Goal: Task Accomplishment & Management: Complete application form

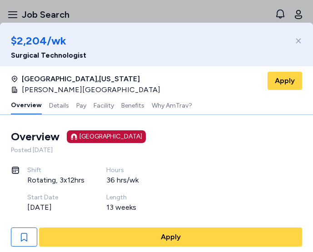
scroll to position [1355, 0]
click at [296, 41] on icon at bounding box center [298, 40] width 7 height 7
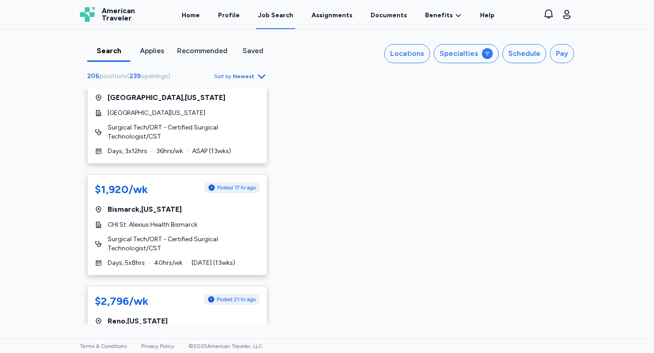
scroll to position [0, 0]
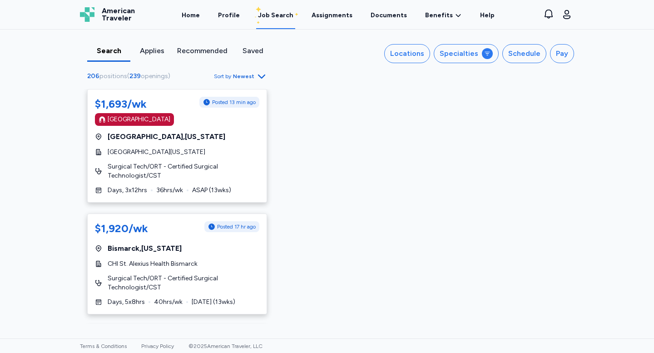
click at [256, 76] on icon "button" at bounding box center [261, 76] width 11 height 11
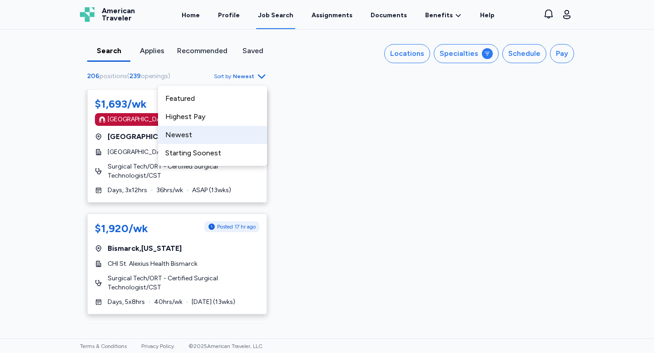
click at [230, 132] on div "Newest" at bounding box center [212, 135] width 109 height 18
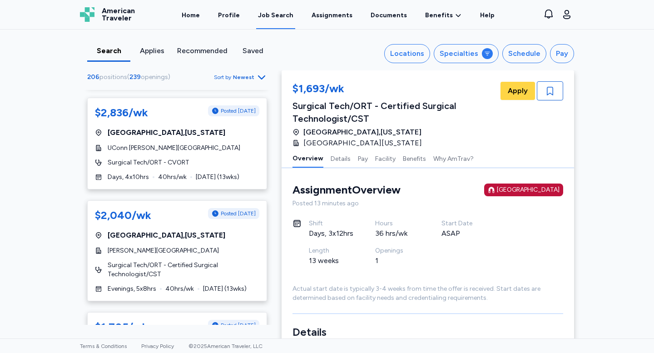
scroll to position [333, 0]
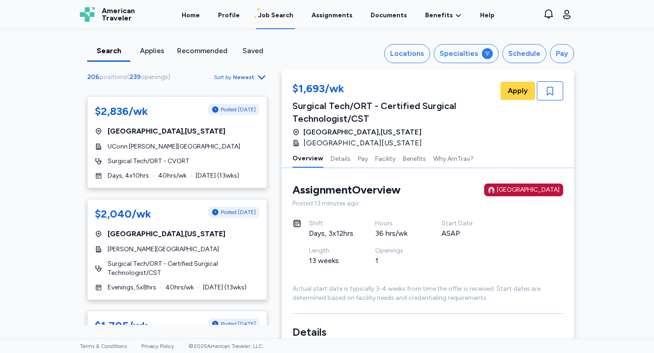
click at [152, 48] on div "Applies" at bounding box center [152, 50] width 36 height 11
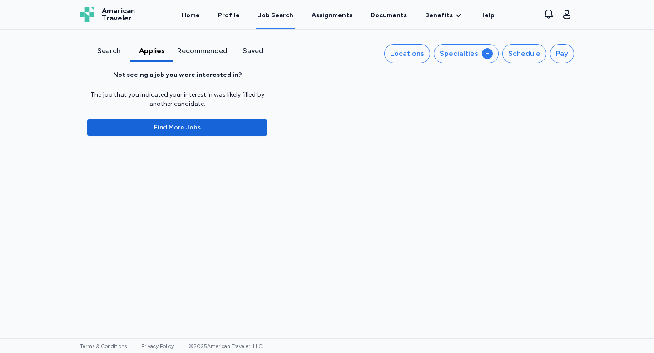
click at [115, 52] on div "Search" at bounding box center [109, 50] width 36 height 11
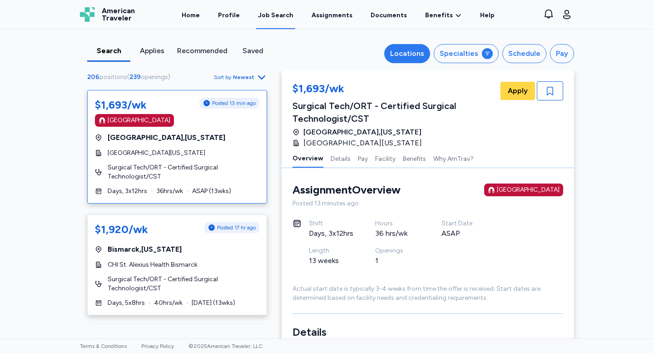
click at [313, 54] on div "Locations" at bounding box center [407, 53] width 34 height 11
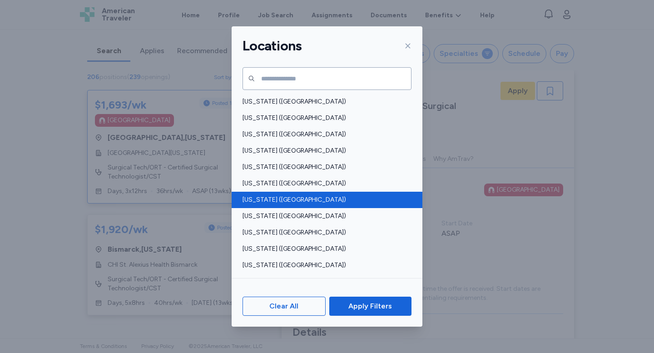
click at [269, 198] on span "[US_STATE] ([GEOGRAPHIC_DATA])" at bounding box center [325, 199] width 164 height 9
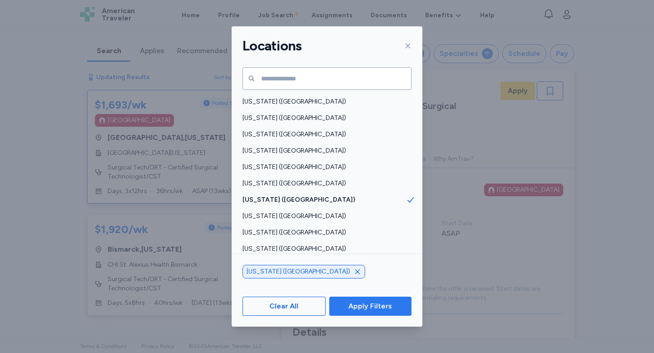
click at [313, 252] on span "Apply Filters" at bounding box center [371, 306] width 44 height 11
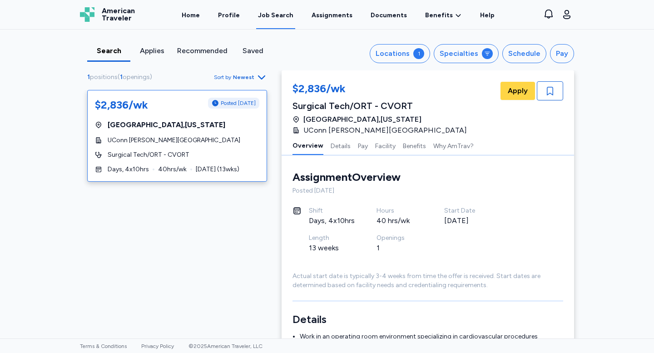
click at [264, 17] on div "Job Search" at bounding box center [275, 15] width 35 height 9
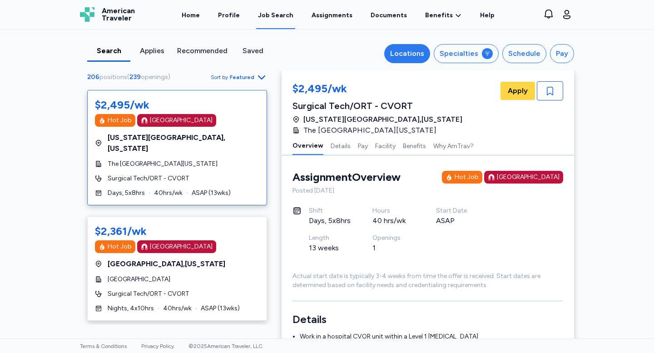
click at [417, 55] on div "Locations" at bounding box center [407, 53] width 34 height 11
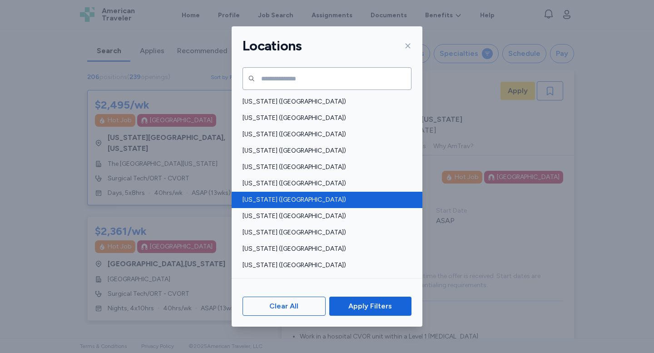
click at [291, 194] on div "[US_STATE] ([GEOGRAPHIC_DATA])" at bounding box center [327, 200] width 191 height 16
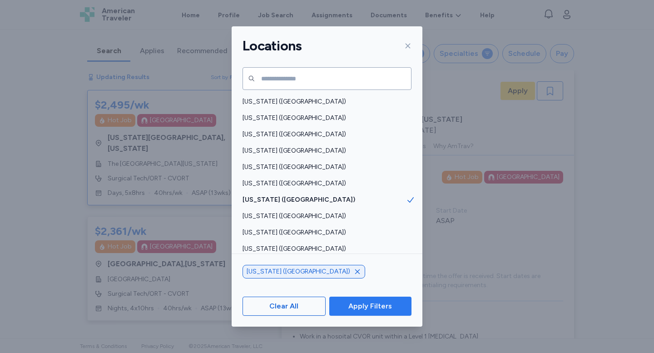
click at [366, 303] on span "Apply Filters" at bounding box center [371, 306] width 44 height 11
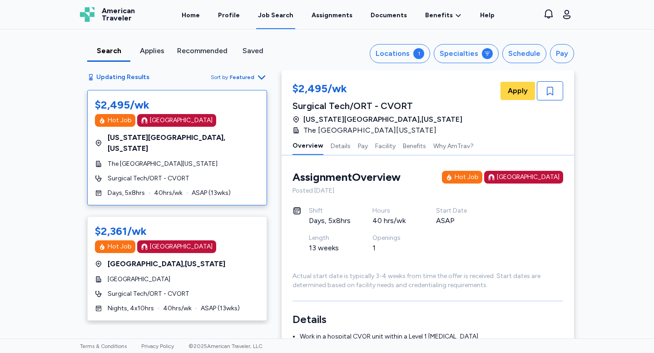
scroll to position [1, 0]
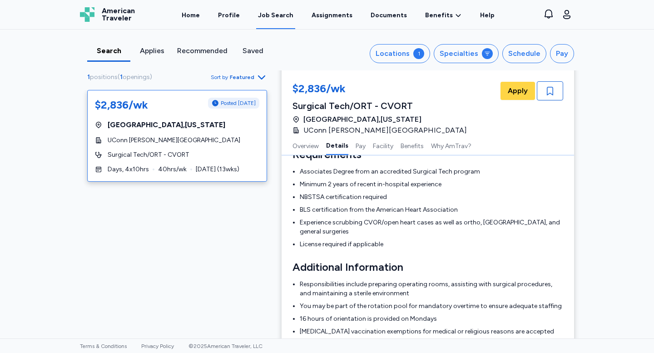
scroll to position [284, 0]
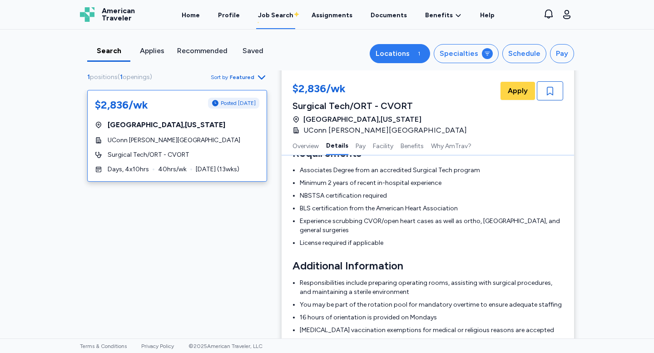
click at [399, 56] on div "Locations" at bounding box center [393, 53] width 34 height 11
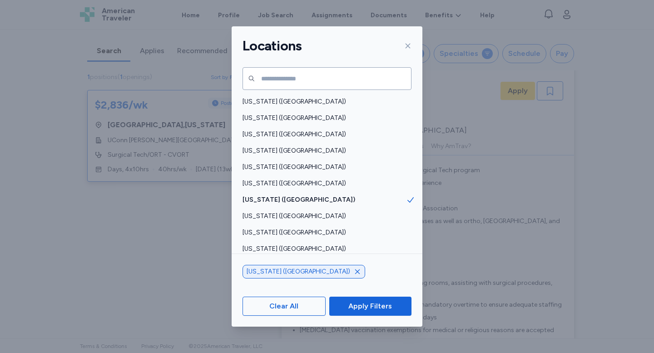
click at [354, 274] on icon "button" at bounding box center [357, 271] width 7 height 7
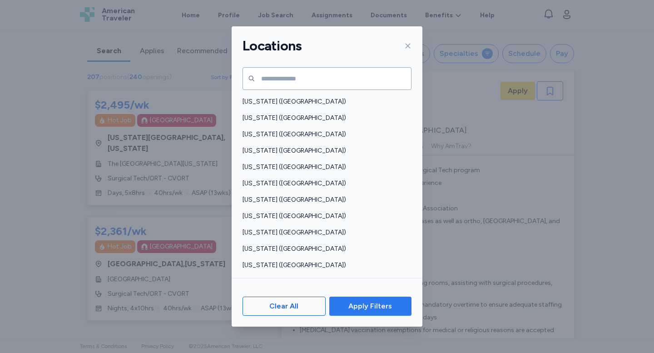
click at [388, 312] on button "Apply Filters" at bounding box center [370, 306] width 82 height 19
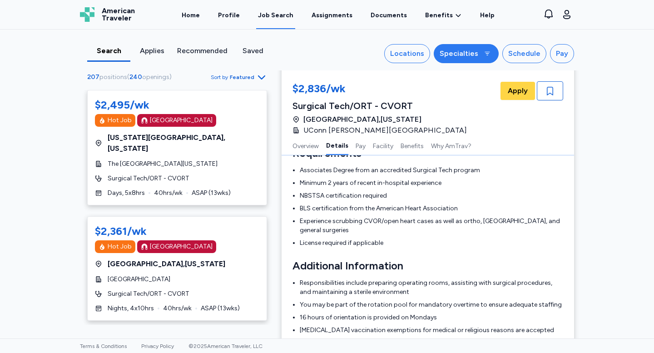
click at [449, 56] on div "Specialties" at bounding box center [459, 53] width 39 height 11
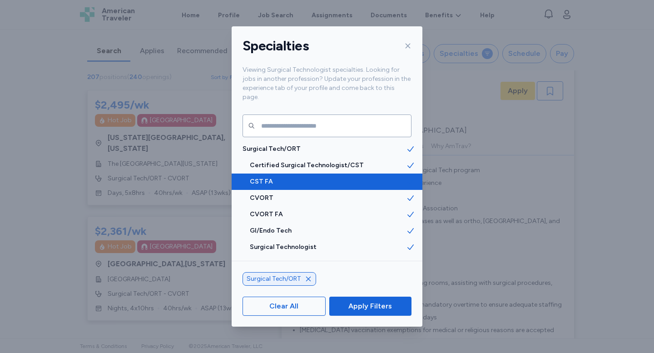
click at [329, 178] on div "CST FA" at bounding box center [327, 182] width 191 height 16
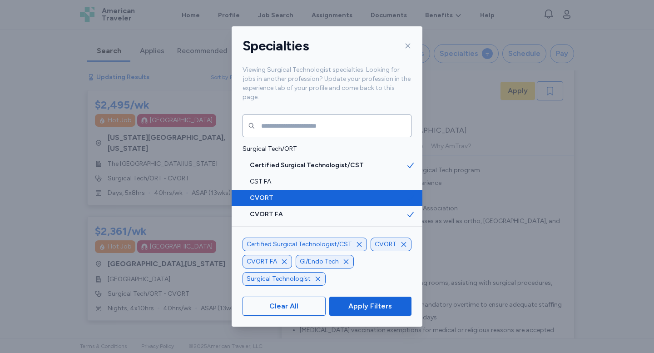
click at [329, 194] on div "CVORT" at bounding box center [327, 198] width 191 height 16
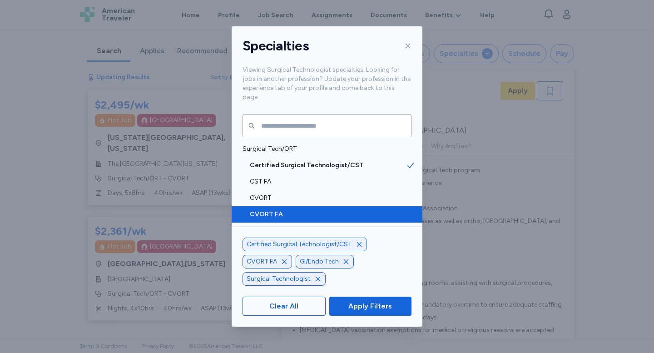
click at [330, 210] on span "CVORT FA" at bounding box center [328, 214] width 156 height 9
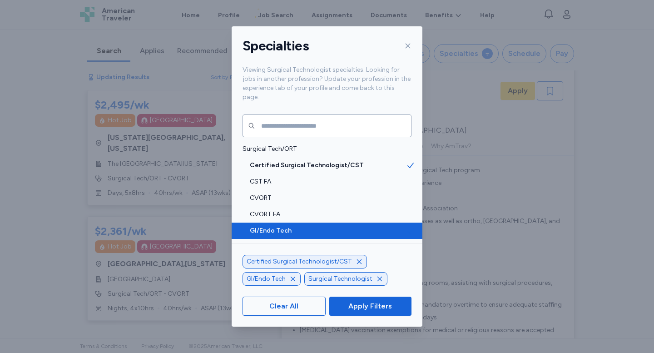
click at [341, 227] on div "GI/Endo Tech" at bounding box center [327, 231] width 191 height 16
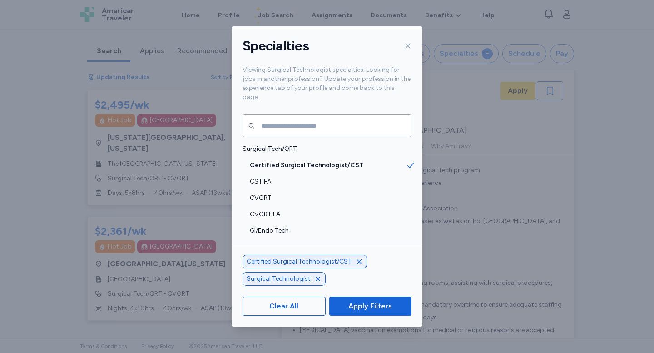
scroll to position [14, 0]
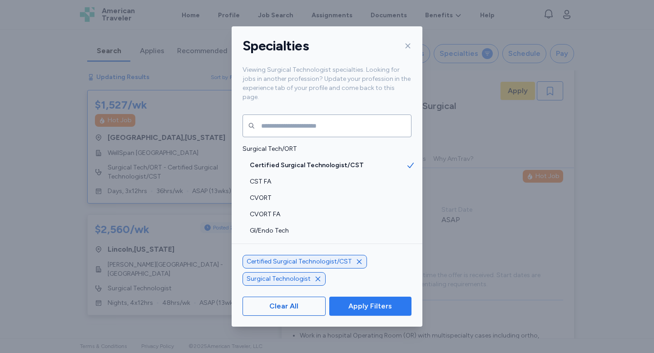
click at [355, 304] on span "Apply Filters" at bounding box center [371, 306] width 44 height 11
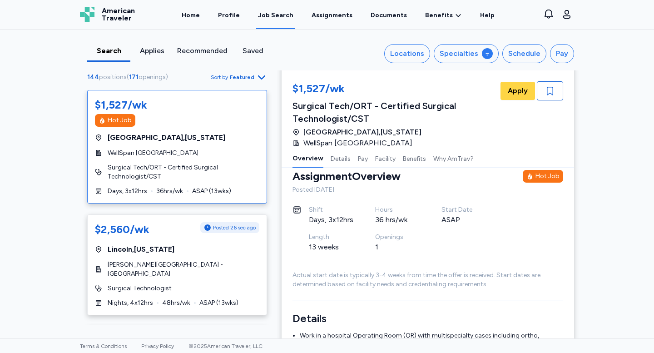
click at [244, 82] on span "Sort by Featured" at bounding box center [239, 77] width 56 height 11
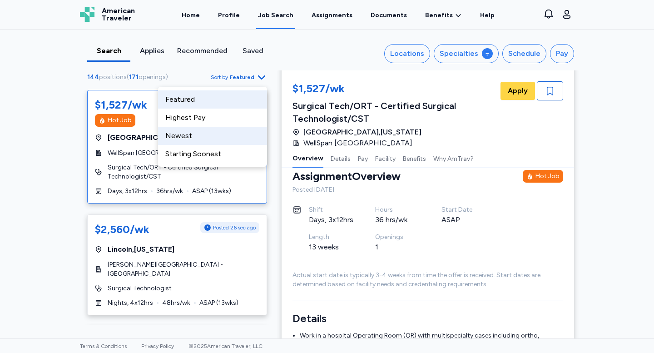
drag, startPoint x: 229, startPoint y: 145, endPoint x: 232, endPoint y: 137, distance: 7.9
click at [232, 137] on div "Featured Highest Pay Newest Starting Soonest" at bounding box center [212, 127] width 109 height 80
click at [232, 137] on div "Newest" at bounding box center [212, 136] width 109 height 18
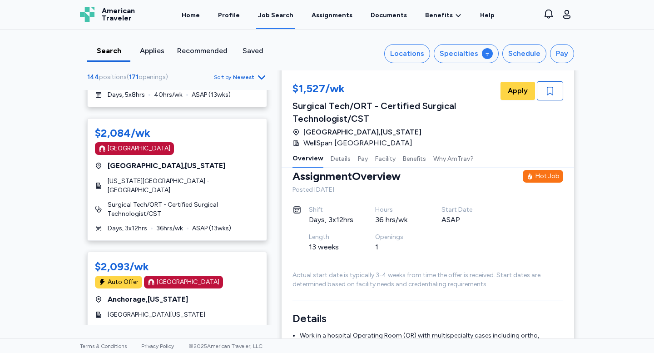
scroll to position [2020, 0]
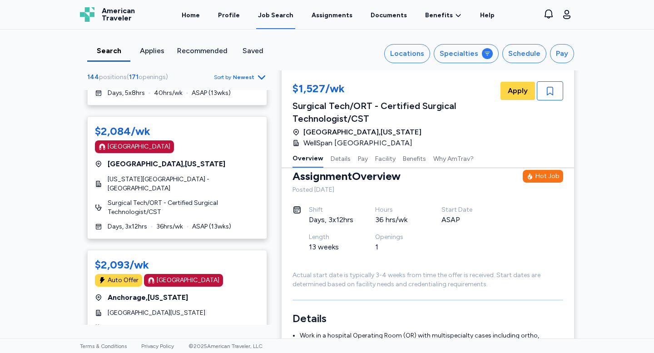
click at [229, 159] on div "Portland , Maine" at bounding box center [177, 164] width 165 height 11
